Goal: Transaction & Acquisition: Download file/media

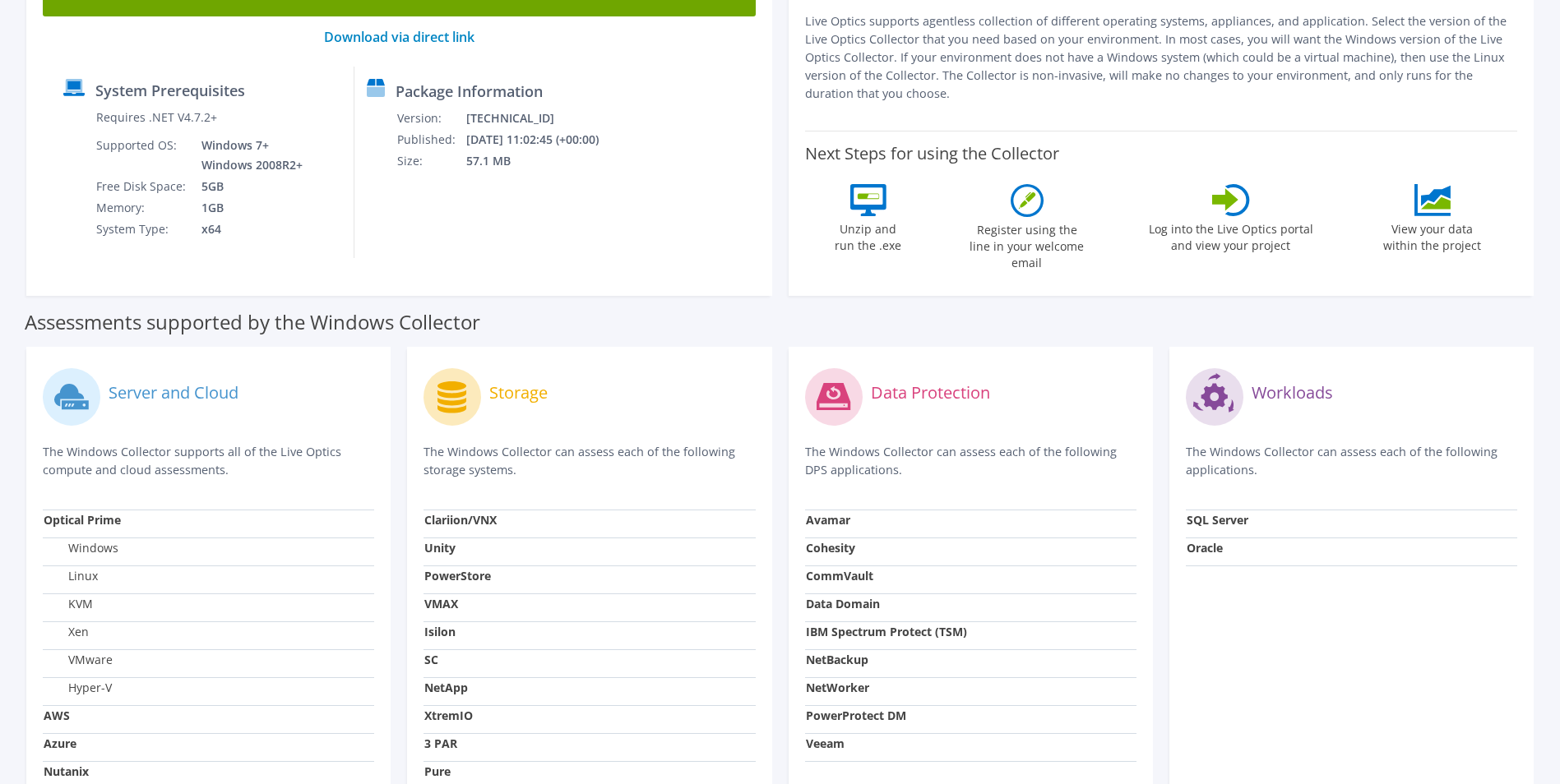
scroll to position [404, 0]
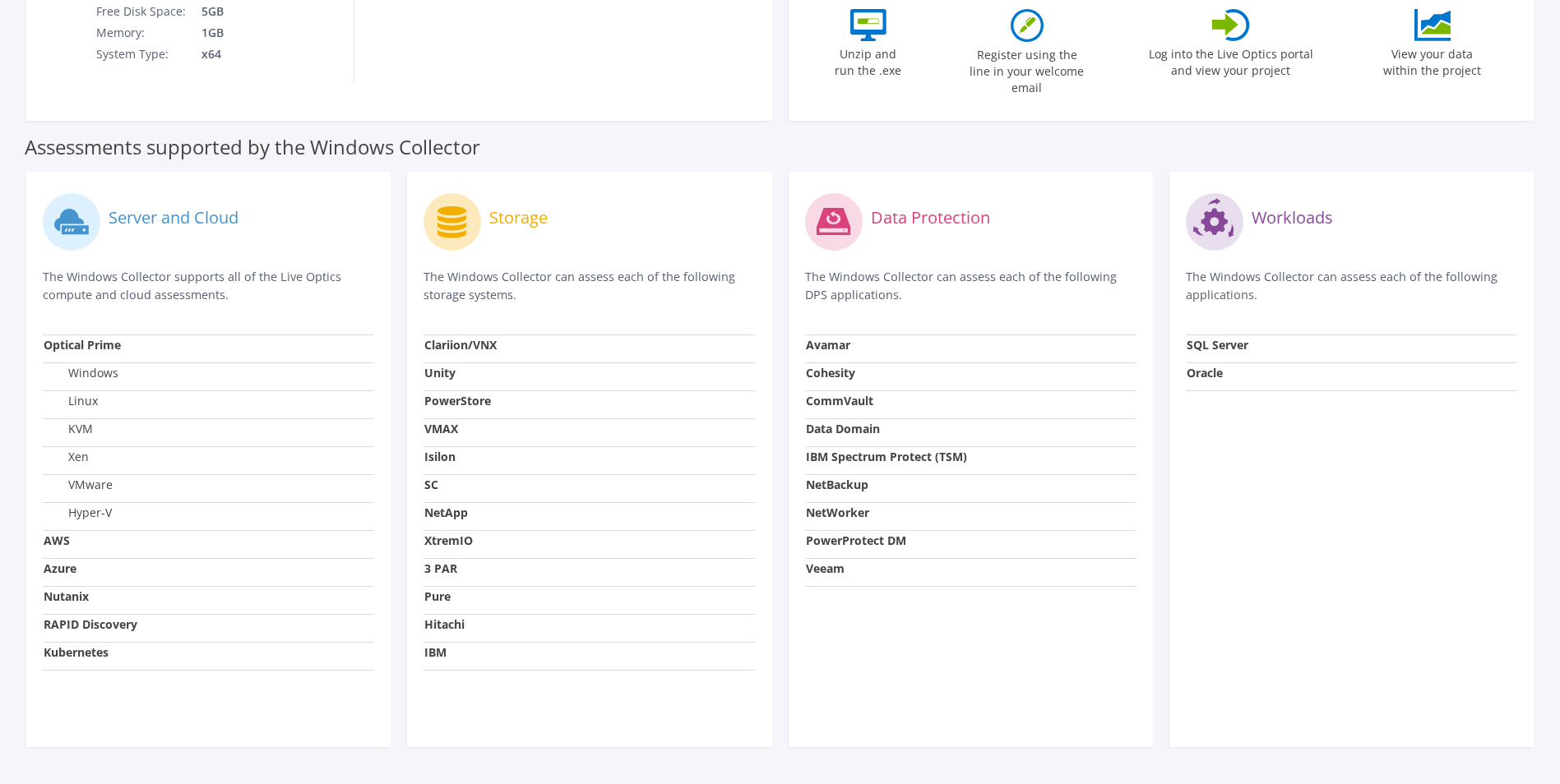
click at [60, 532] on strong "AWS" at bounding box center [56, 540] width 26 height 16
click at [66, 226] on icon at bounding box center [75, 230] width 27 height 9
drag, startPoint x: 138, startPoint y: 270, endPoint x: 328, endPoint y: 278, distance: 190.2
click at [328, 278] on p "The Windows Collector supports all of the Live Optics compute and cloud assessm…" at bounding box center [209, 286] width 332 height 36
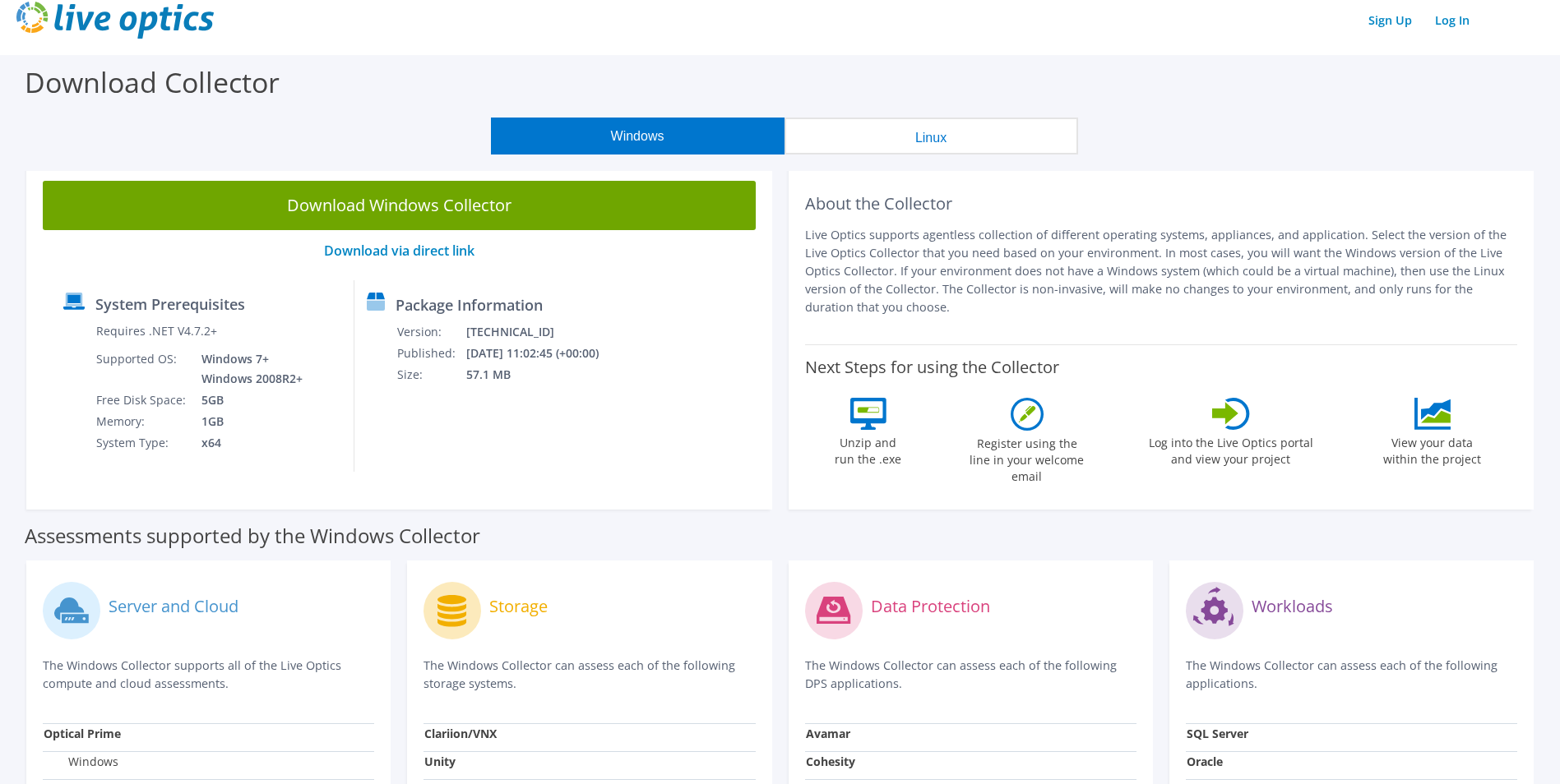
scroll to position [24, 0]
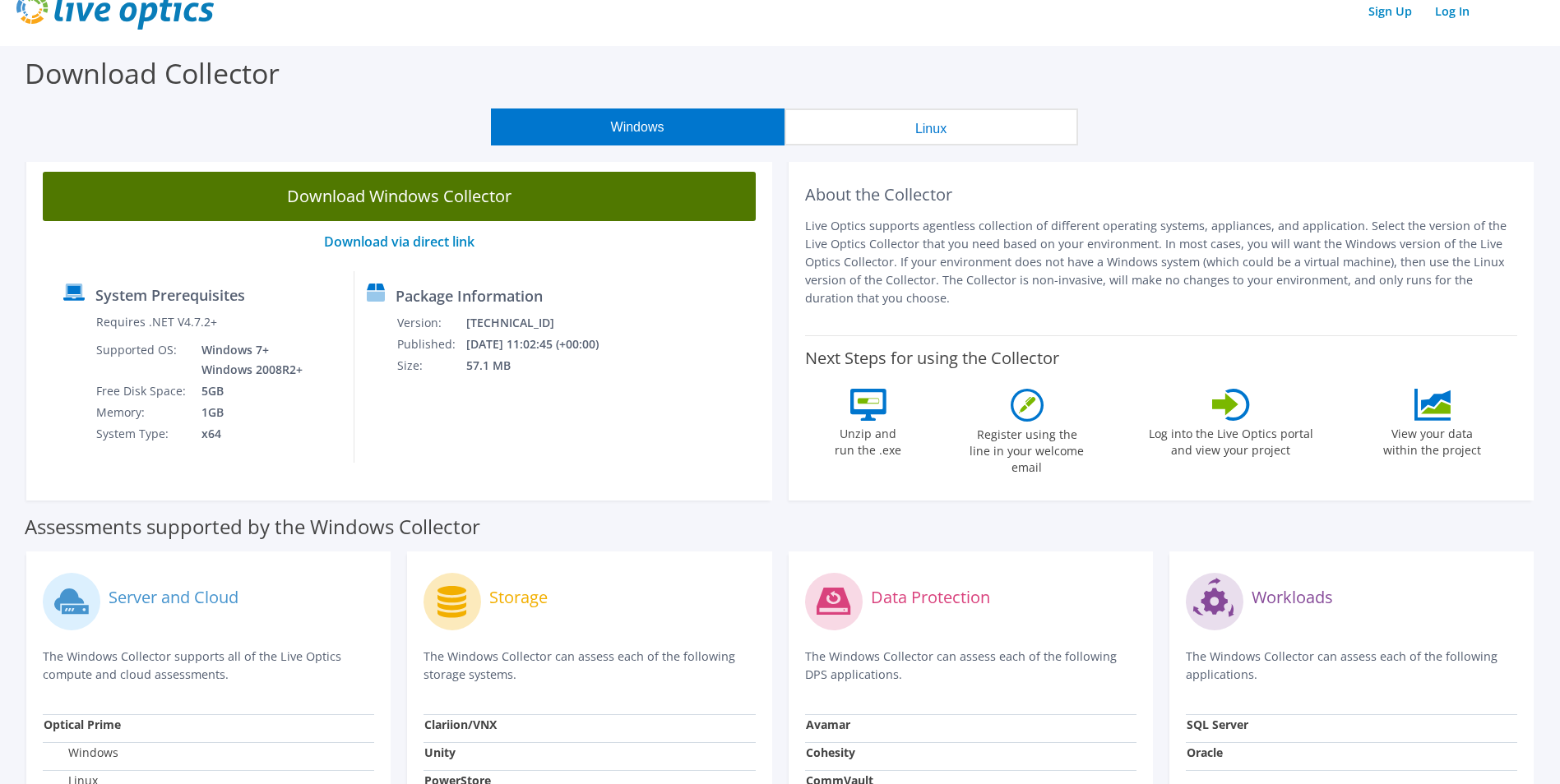
click at [405, 215] on link "Download Windows Collector" at bounding box center [399, 196] width 713 height 50
